Goal: Task Accomplishment & Management: Manage account settings

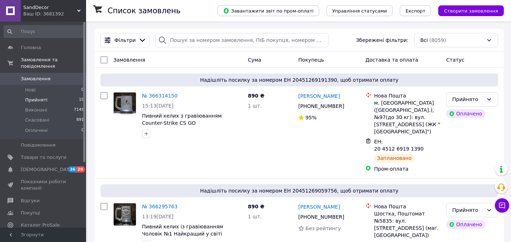
click at [33, 97] on span "Прийняті" at bounding box center [36, 100] width 22 height 6
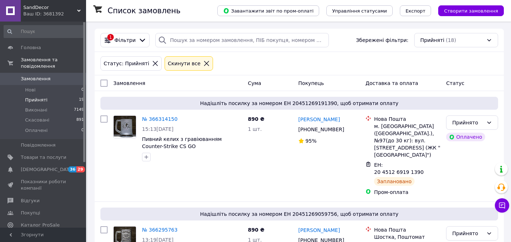
click at [203, 64] on icon at bounding box center [206, 63] width 6 height 6
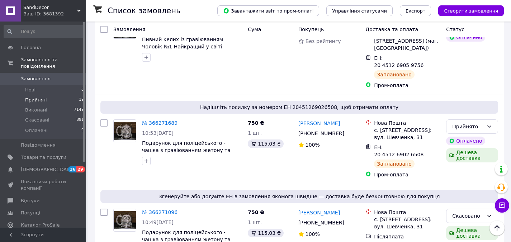
scroll to position [287, 0]
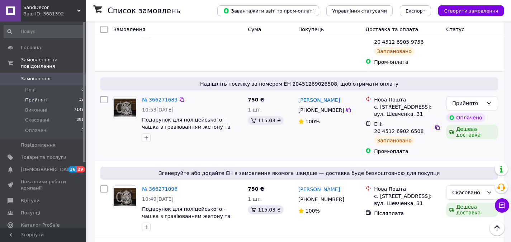
click at [129, 99] on img at bounding box center [125, 108] width 22 height 18
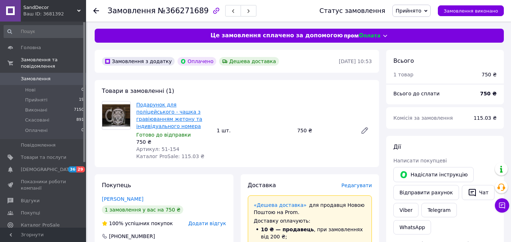
click at [166, 114] on link "Подарунок для поліцейського - чашка з гравіюванням жетону та індивідуального но…" at bounding box center [169, 115] width 66 height 27
click at [63, 76] on span "Замовлення" at bounding box center [44, 79] width 46 height 6
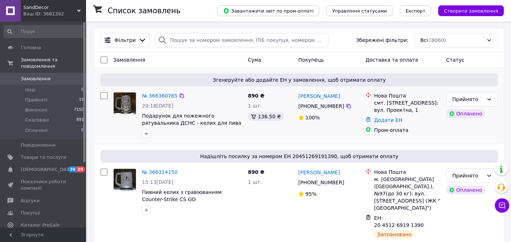
drag, startPoint x: 339, startPoint y: 96, endPoint x: 297, endPoint y: 96, distance: 42.0
click at [297, 96] on div "Катерина Сорока +380 97 110 13 76 100%" at bounding box center [328, 115] width 67 height 52
copy link "[PERSON_NAME]"
click at [346, 106] on icon at bounding box center [348, 106] width 4 height 4
drag, startPoint x: 374, startPoint y: 104, endPoint x: 413, endPoint y: 102, distance: 38.8
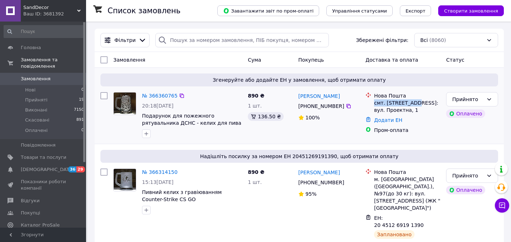
click at [413, 102] on div "смт. [STREET_ADDRESS]: вул. Проектна, 1" at bounding box center [407, 106] width 66 height 14
copy div "смт. Макарів, №1"
click at [164, 95] on link "№ 366360765" at bounding box center [159, 96] width 35 height 6
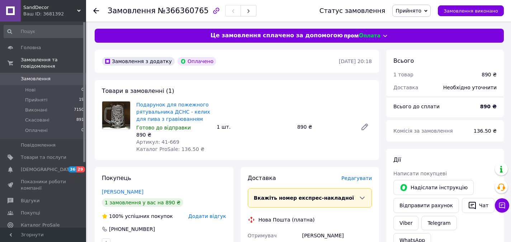
click at [364, 180] on span "Редагувати" at bounding box center [356, 178] width 30 height 6
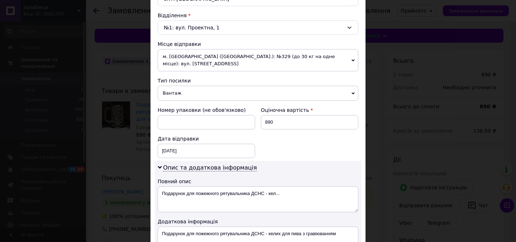
scroll to position [251, 0]
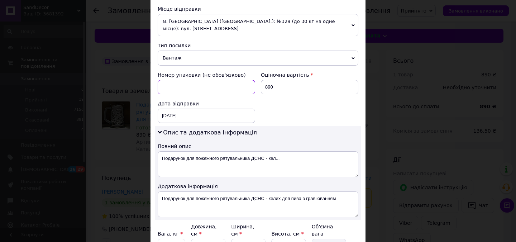
click at [170, 80] on input at bounding box center [207, 87] width 98 height 14
type input "2"
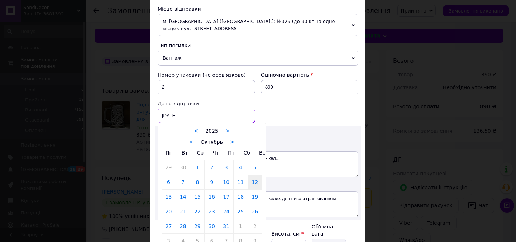
click at [195, 109] on div "12.10.2025 < 2025 > < Октябрь > Пн Вт Ср Чт Пт Сб Вс 29 30 1 2 3 4 5 6 7 8 9 10…" at bounding box center [207, 116] width 98 height 14
click at [169, 190] on link "13" at bounding box center [169, 197] width 14 height 14
type input "13.10.2025"
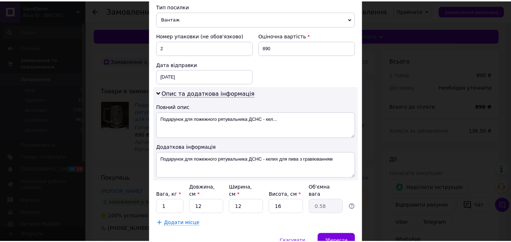
scroll to position [314, 0]
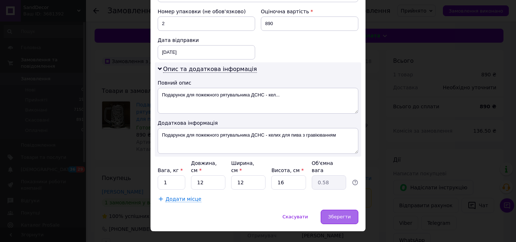
click at [331, 214] on span "Зберегти" at bounding box center [339, 216] width 23 height 5
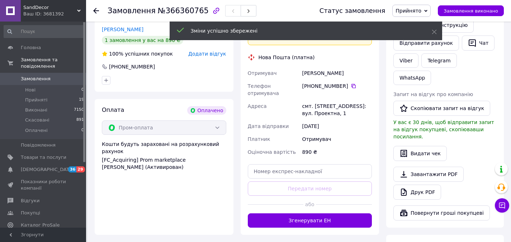
scroll to position [179, 0]
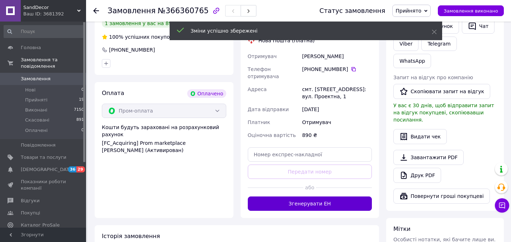
click at [331, 197] on button "Згенерувати ЕН" at bounding box center [310, 204] width 124 height 14
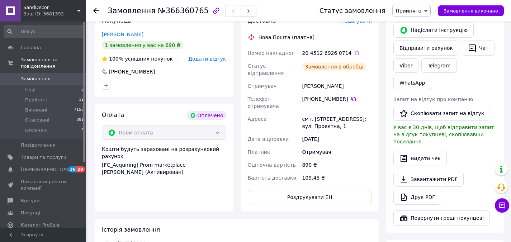
scroll to position [143, 0]
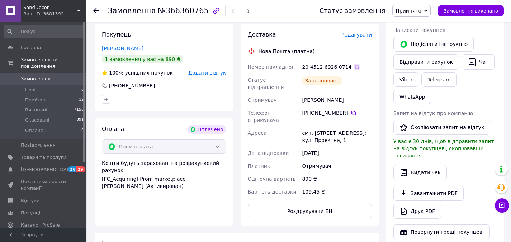
click at [354, 65] on icon at bounding box center [357, 67] width 6 height 6
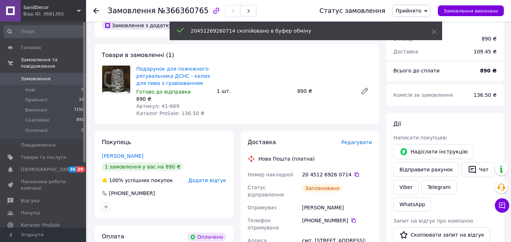
scroll to position [36, 0]
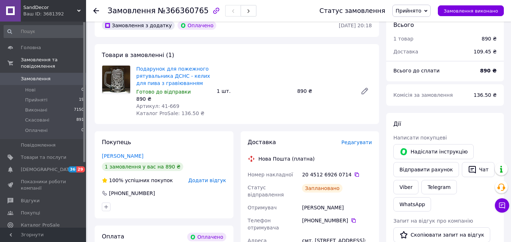
click at [55, 76] on span "Замовлення" at bounding box center [44, 79] width 46 height 6
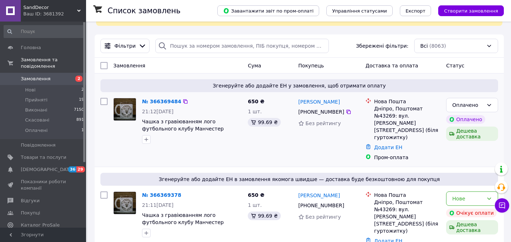
scroll to position [72, 0]
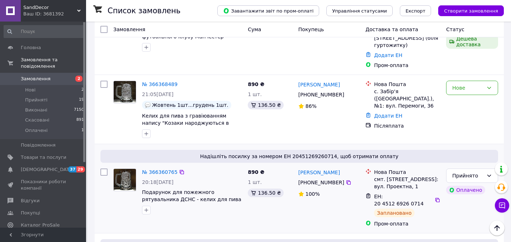
scroll to position [215, 0]
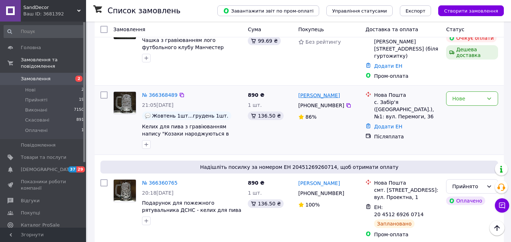
drag, startPoint x: 335, startPoint y: 81, endPoint x: 298, endPoint y: 81, distance: 36.2
click at [298, 91] on div "[PERSON_NAME]" at bounding box center [329, 95] width 63 height 9
copy link "[PERSON_NAME]"
click at [346, 103] on icon at bounding box center [348, 105] width 4 height 4
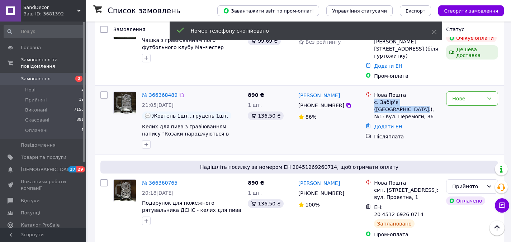
drag, startPoint x: 374, startPoint y: 89, endPoint x: 382, endPoint y: 95, distance: 9.5
click at [382, 99] on div "с. Забір'я ([GEOGRAPHIC_DATA].), №1: вул. Перемоги, 36" at bounding box center [407, 110] width 66 height 22
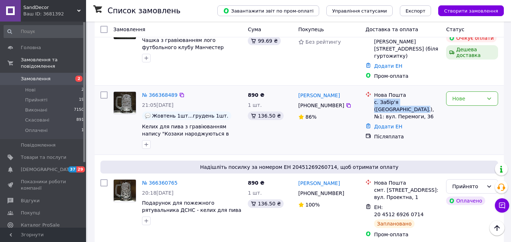
copy div "с. Забір'я (Київська обл.), №1"
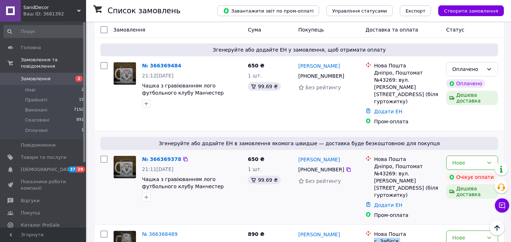
scroll to position [72, 0]
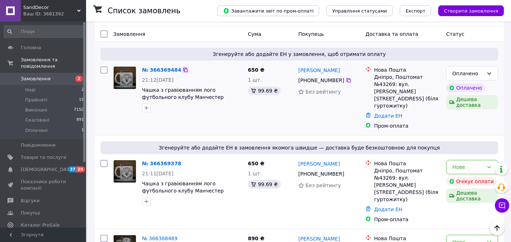
click at [183, 70] on icon at bounding box center [186, 70] width 6 height 6
click at [489, 74] on icon at bounding box center [489, 73] width 4 height 2
click at [473, 89] on li "Прийнято" at bounding box center [471, 89] width 51 height 13
click at [158, 71] on link "№ 366369484" at bounding box center [159, 70] width 35 height 6
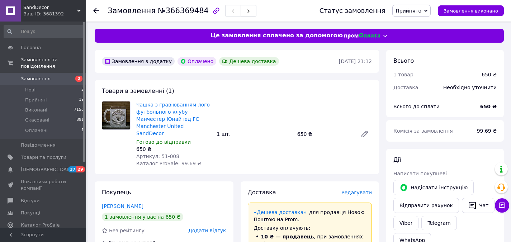
click at [366, 190] on span "Редагувати" at bounding box center [356, 193] width 30 height 6
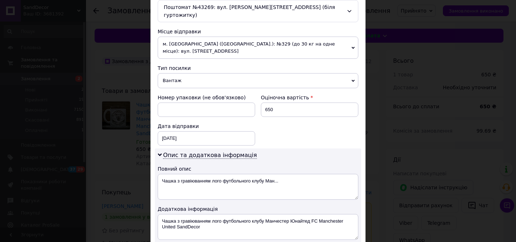
scroll to position [251, 0]
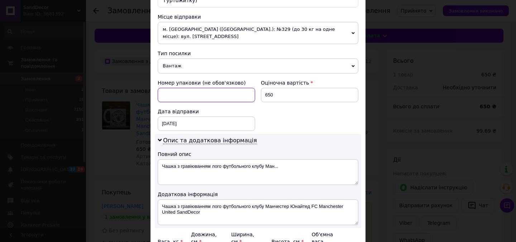
click at [197, 88] on input at bounding box center [207, 95] width 98 height 14
type input "2"
click at [194, 117] on div "12.10.2025 < 2025 > < Октябрь > Пн Вт Ср Чт Пт Сб Вс 29 30 1 2 3 4 5 6 7 8 9 10…" at bounding box center [207, 124] width 98 height 14
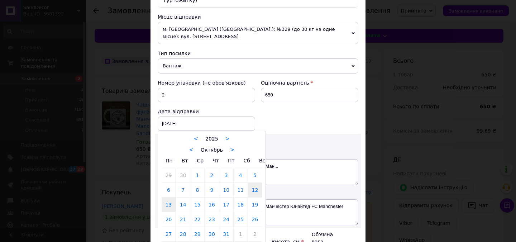
click at [170, 198] on link "13" at bounding box center [169, 205] width 14 height 14
type input "13.10.2025"
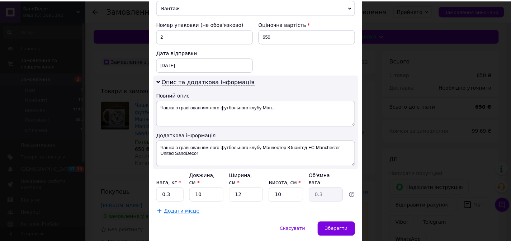
scroll to position [314, 0]
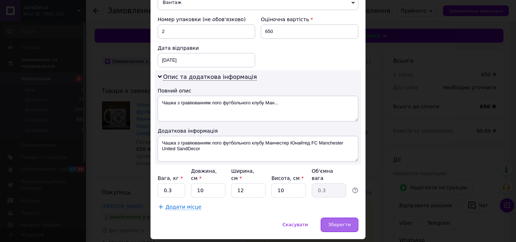
click at [331, 222] on span "Зберегти" at bounding box center [339, 224] width 23 height 5
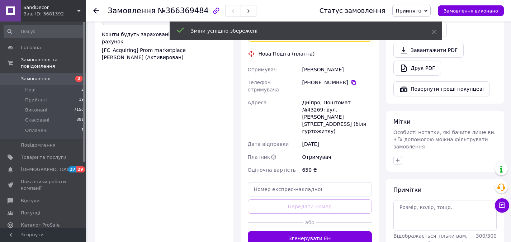
scroll to position [287, 0]
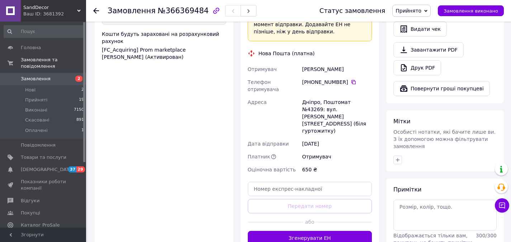
click at [320, 231] on button "Згенерувати ЕН" at bounding box center [310, 238] width 124 height 14
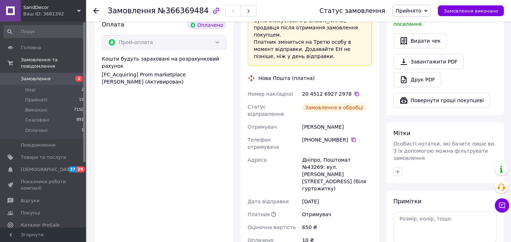
scroll to position [251, 0]
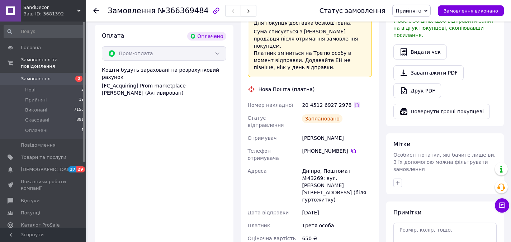
click at [354, 102] on icon at bounding box center [357, 105] width 6 height 6
drag, startPoint x: 343, startPoint y: 120, endPoint x: 300, endPoint y: 117, distance: 43.1
click at [300, 117] on div "Номер накладної 20 4512 6927 2978   Статус відправлення Заплановано Отримувач К…" at bounding box center [309, 182] width 127 height 166
copy div "Отримувач Кузнецова Марія"
click at [351, 148] on icon at bounding box center [354, 151] width 6 height 6
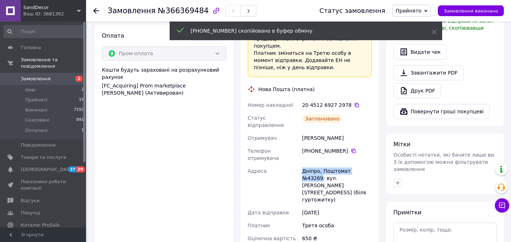
drag, startPoint x: 302, startPoint y: 144, endPoint x: 365, endPoint y: 145, distance: 62.8
click at [365, 165] on div "Дніпро, Поштомат №43269: вул. [PERSON_NAME][STREET_ADDRESS] (біля гуртожитку)" at bounding box center [336, 186] width 73 height 42
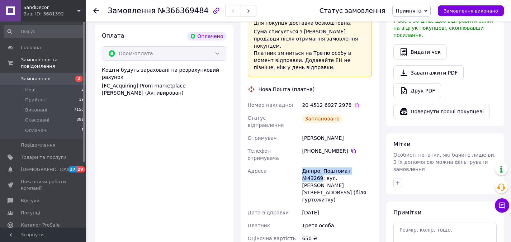
copy div "Дніпро, Поштомат №43269"
click at [49, 76] on span "Замовлення" at bounding box center [44, 79] width 46 height 6
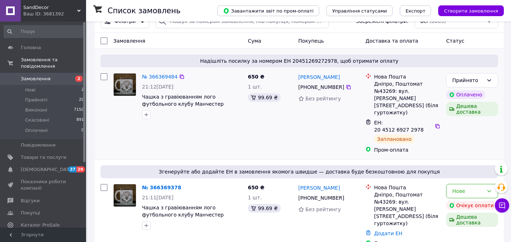
scroll to position [72, 0]
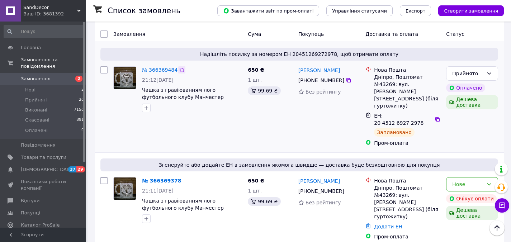
click at [179, 68] on icon at bounding box center [182, 70] width 6 height 6
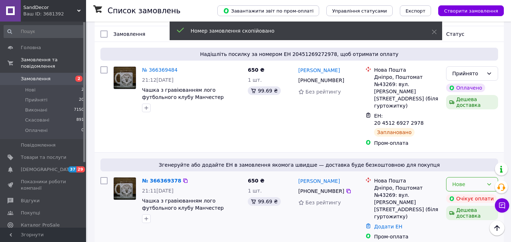
click at [487, 181] on icon at bounding box center [489, 184] width 6 height 6
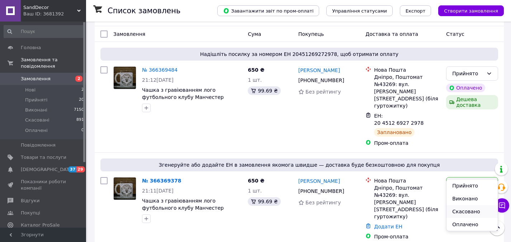
click at [464, 211] on li "Скасовано" at bounding box center [471, 211] width 51 height 13
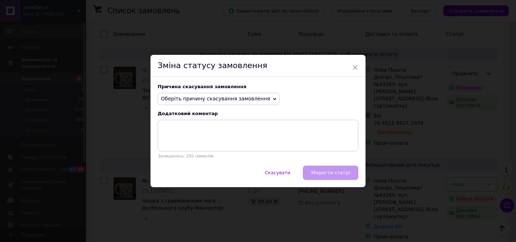
click at [247, 103] on span "Оберіть причину скасування замовлення" at bounding box center [219, 99] width 122 height 12
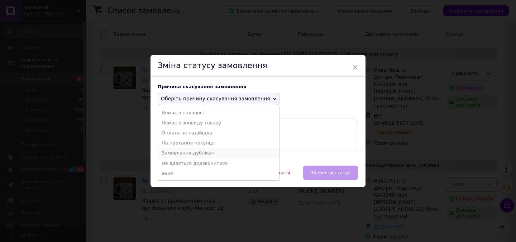
click at [199, 152] on li "Замовлення-дублікат" at bounding box center [218, 153] width 121 height 10
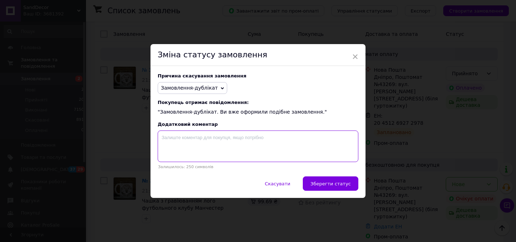
paste textarea "366369484"
type textarea "366369484"
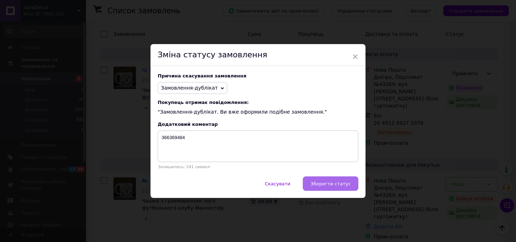
click at [328, 184] on span "Зберегти статус" at bounding box center [331, 183] width 41 height 5
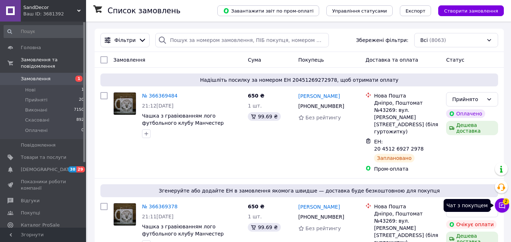
click at [502, 207] on icon at bounding box center [501, 205] width 7 height 7
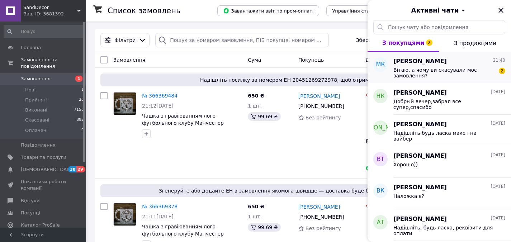
click at [431, 71] on span "Вітаю, а чому ви скасували моє замовлення?" at bounding box center [444, 72] width 102 height 11
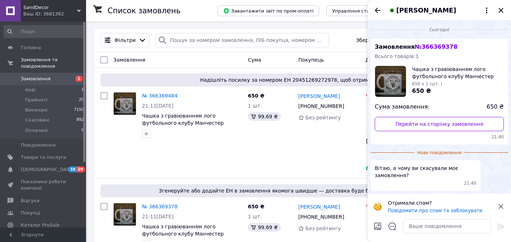
scroll to position [4, 0]
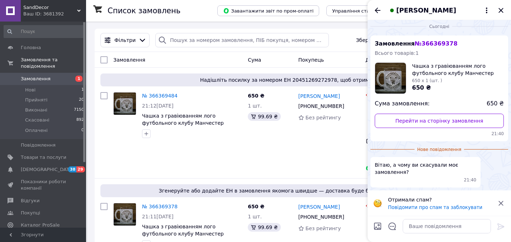
click at [500, 203] on icon at bounding box center [501, 203] width 9 height 9
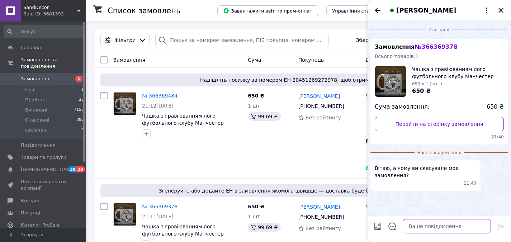
click at [423, 229] on textarea at bounding box center [447, 226] width 88 height 14
type textarea "Доброго вечора, ми скасували дублікат замовлення"
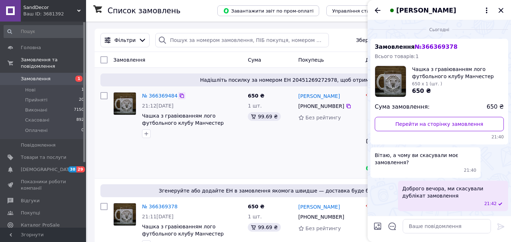
click at [179, 96] on icon at bounding box center [182, 96] width 6 height 6
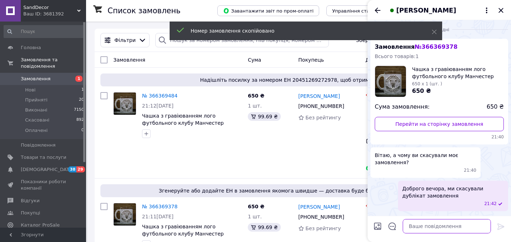
click at [416, 221] on textarea at bounding box center [447, 226] width 88 height 14
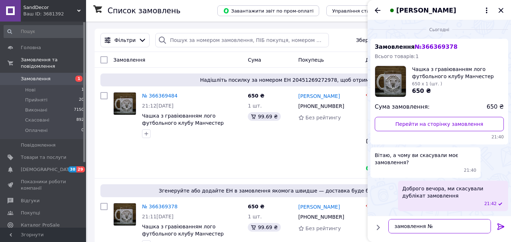
paste textarea "366369484"
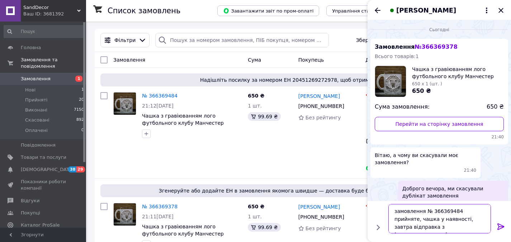
type textarea "замовлення № 366369484 прийняте, чашка у наявності, завтра відправка з [GEOGRAP…"
click at [502, 226] on icon at bounding box center [501, 226] width 9 height 9
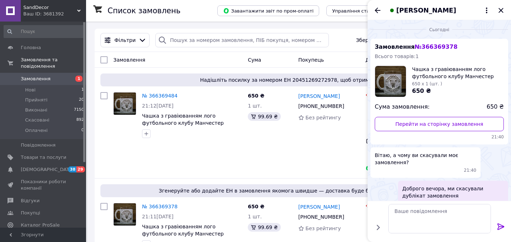
scroll to position [32, 0]
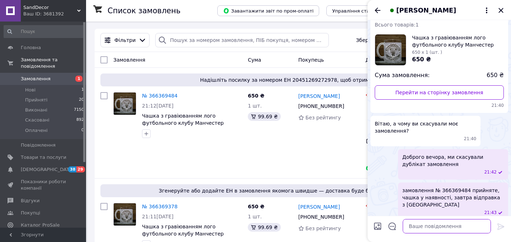
click at [426, 229] on textarea at bounding box center [447, 226] width 88 height 14
type textarea "Дякуємо за замовлення"
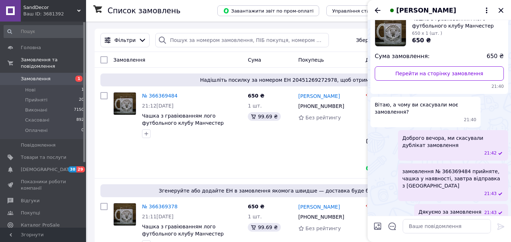
click at [503, 9] on icon "Закрити" at bounding box center [500, 10] width 5 height 5
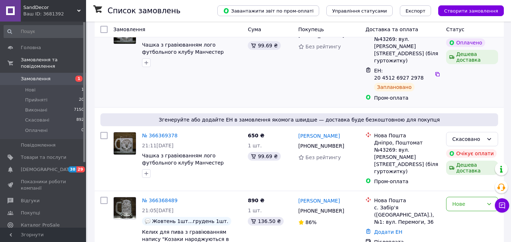
scroll to position [72, 0]
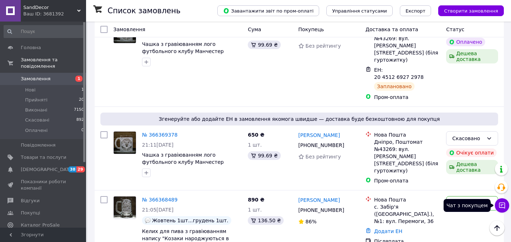
click at [502, 206] on icon at bounding box center [501, 205] width 7 height 7
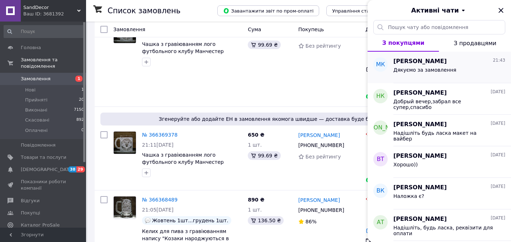
click at [444, 66] on div "Дякуємо за замовлення" at bounding box center [449, 71] width 112 height 11
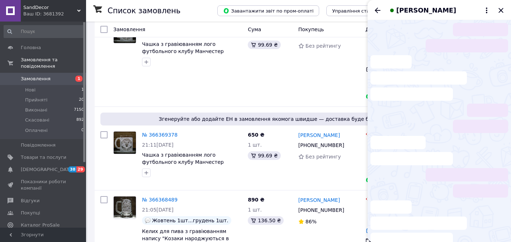
scroll to position [51, 0]
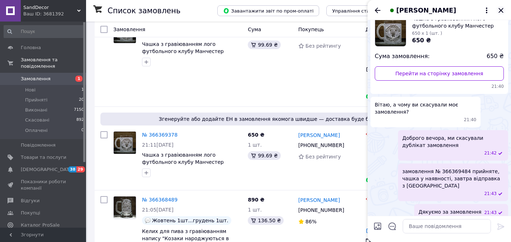
click at [501, 10] on icon "Закрити" at bounding box center [500, 10] width 5 height 5
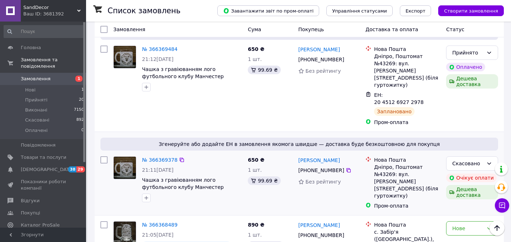
scroll to position [36, 0]
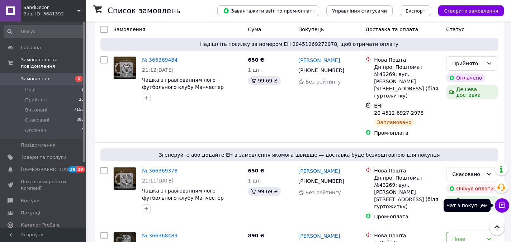
click at [501, 204] on icon at bounding box center [501, 205] width 7 height 7
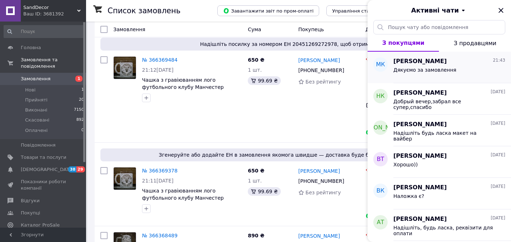
click at [443, 68] on span "Дякуємо за замовлення" at bounding box center [424, 70] width 63 height 6
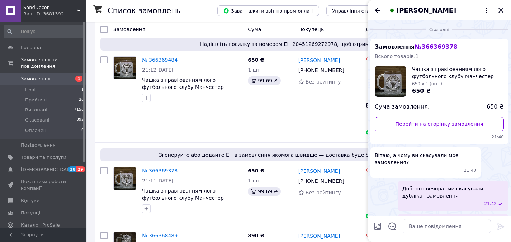
scroll to position [51, 0]
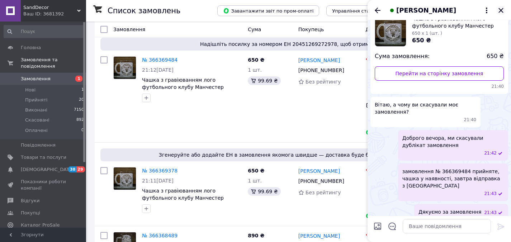
click at [501, 9] on icon "Закрити" at bounding box center [501, 10] width 9 height 9
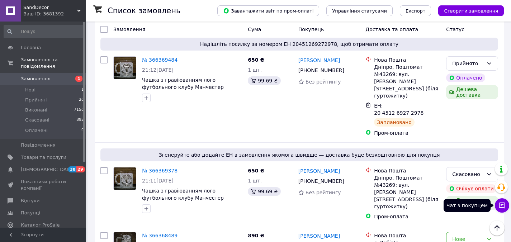
click at [504, 202] on icon at bounding box center [501, 205] width 7 height 7
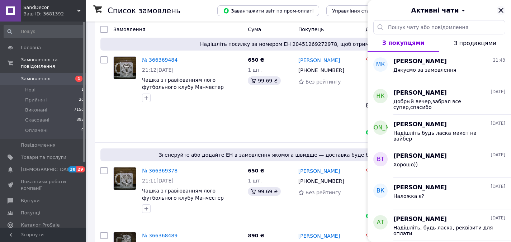
click at [501, 10] on icon "Закрити" at bounding box center [500, 10] width 5 height 5
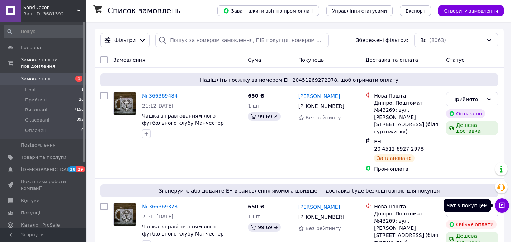
click at [503, 206] on icon at bounding box center [501, 205] width 7 height 7
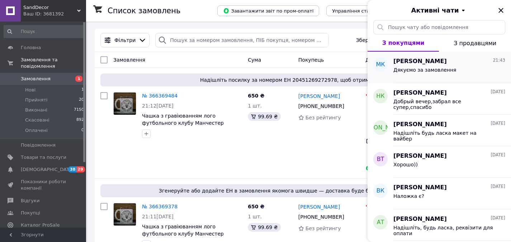
click at [444, 65] on div "[PERSON_NAME] 21:43" at bounding box center [449, 61] width 112 height 8
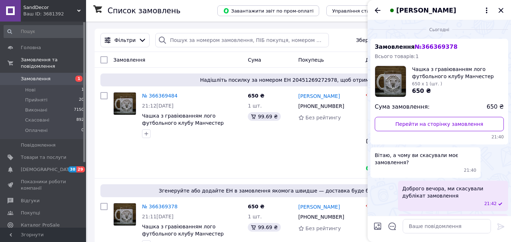
scroll to position [51, 0]
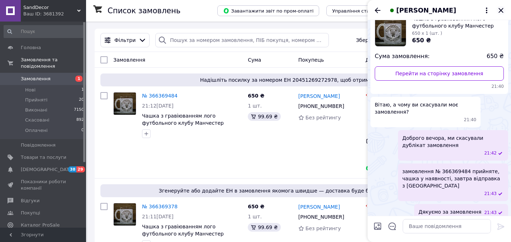
click at [501, 10] on icon "Закрити" at bounding box center [500, 10] width 5 height 5
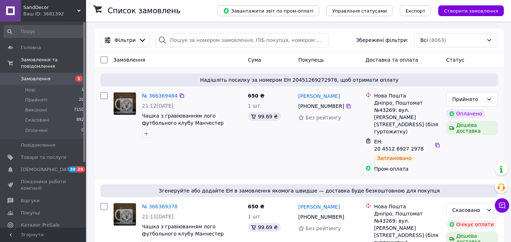
click at [312, 135] on div "[PERSON_NAME] [PHONE_NUMBER] Без рейтингу" at bounding box center [328, 132] width 67 height 86
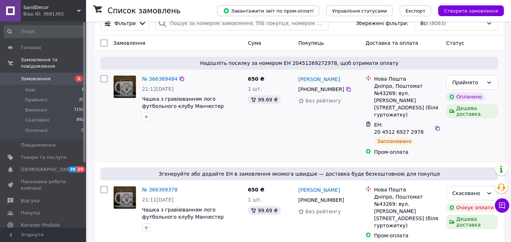
scroll to position [36, 0]
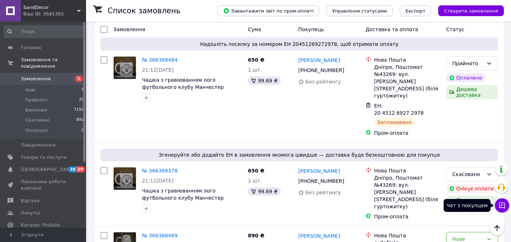
click at [502, 207] on icon at bounding box center [502, 206] width 6 height 6
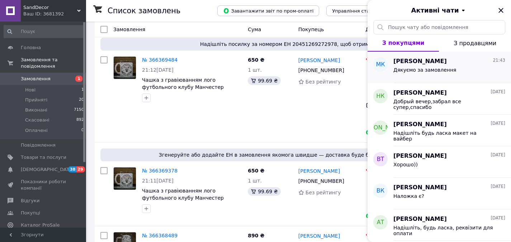
click at [456, 75] on div "Дякуємо за замовлення" at bounding box center [449, 71] width 112 height 11
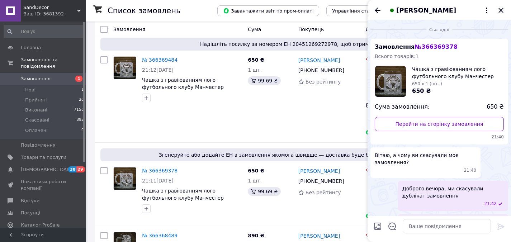
scroll to position [51, 0]
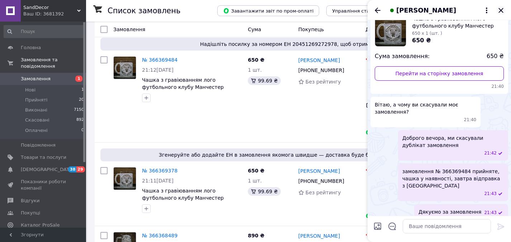
click at [502, 9] on icon "Закрити" at bounding box center [501, 10] width 9 height 9
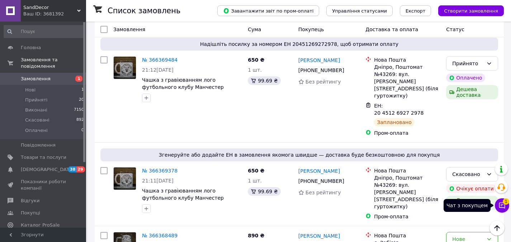
click at [501, 204] on icon at bounding box center [501, 205] width 7 height 7
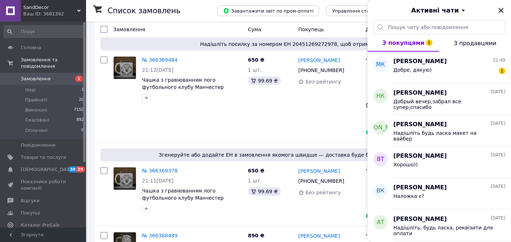
click at [504, 9] on icon "Закрити" at bounding box center [501, 10] width 9 height 9
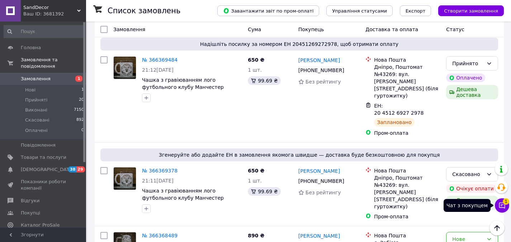
click at [504, 203] on span "1" at bounding box center [506, 201] width 6 height 6
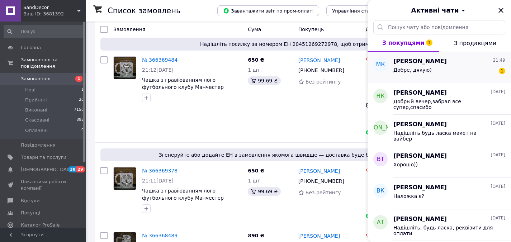
click at [432, 76] on div "Добре, дякую) 1" at bounding box center [449, 71] width 112 height 11
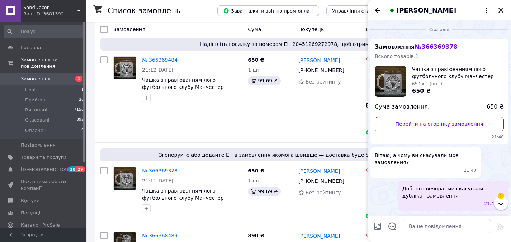
scroll to position [82, 0]
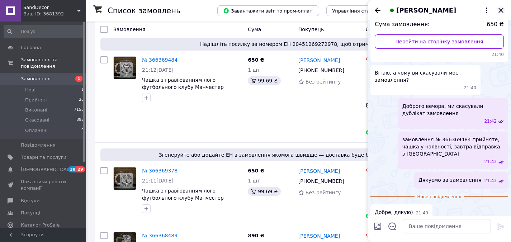
click at [502, 9] on icon "Закрити" at bounding box center [501, 10] width 9 height 9
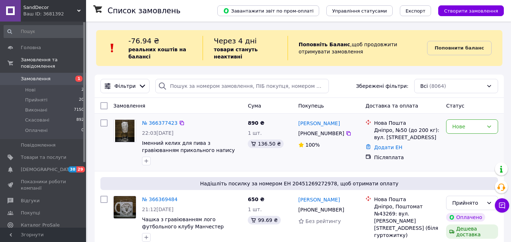
scroll to position [36, 0]
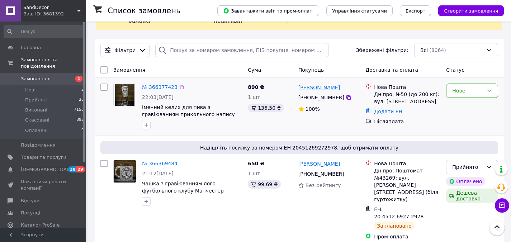
drag, startPoint x: 354, startPoint y: 87, endPoint x: 298, endPoint y: 89, distance: 56.0
click at [298, 89] on div "[PERSON_NAME]" at bounding box center [329, 87] width 63 height 9
copy link "[PERSON_NAME]"
click at [346, 97] on icon at bounding box center [348, 97] width 4 height 4
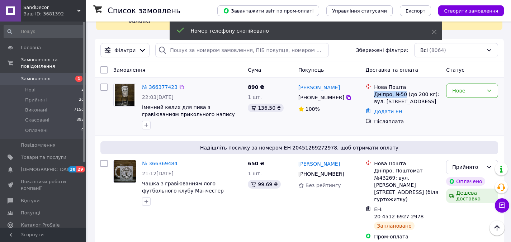
drag, startPoint x: 375, startPoint y: 95, endPoint x: 403, endPoint y: 95, distance: 27.6
click at [404, 95] on div "Дніпро, №50 (до 200 кг): вул. [STREET_ADDRESS]" at bounding box center [407, 98] width 66 height 14
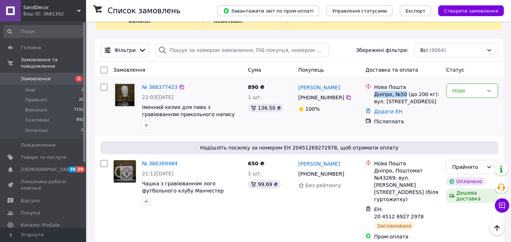
copy div "Дніпро, №50"
click at [475, 115] on div "Нове" at bounding box center [472, 107] width 58 height 52
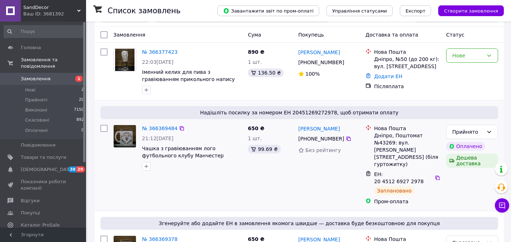
scroll to position [72, 0]
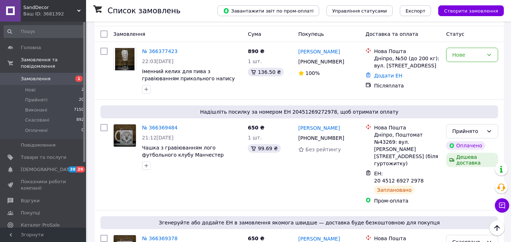
click at [130, 133] on img at bounding box center [125, 135] width 22 height 22
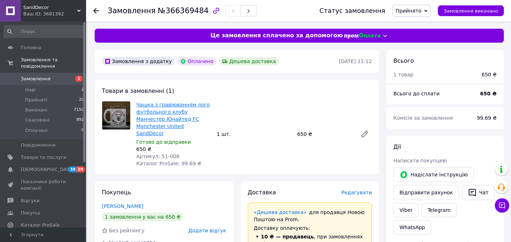
click at [161, 114] on link "Чашка з гравіюванням лого футбольного клубу Манчестер Юнайтед FC Manchester Uni…" at bounding box center [173, 119] width 74 height 34
click at [53, 76] on span "Замовлення" at bounding box center [44, 79] width 46 height 6
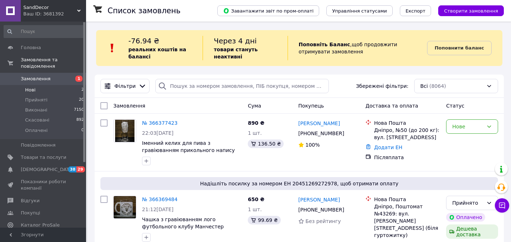
click at [33, 87] on span "Нові" at bounding box center [30, 90] width 10 height 6
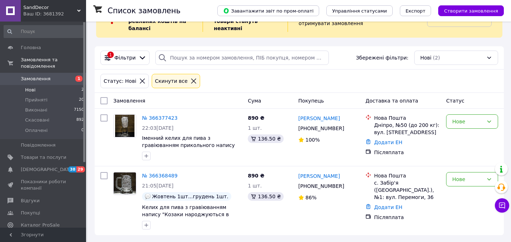
scroll to position [29, 0]
click at [36, 97] on span "Прийняті" at bounding box center [36, 100] width 22 height 6
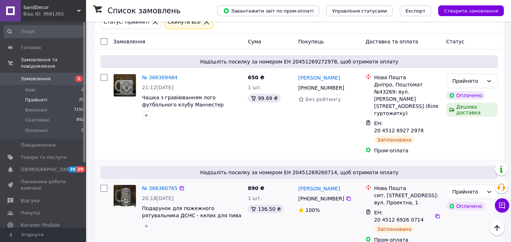
scroll to position [73, 0]
